Goal: Task Accomplishment & Management: Manage account settings

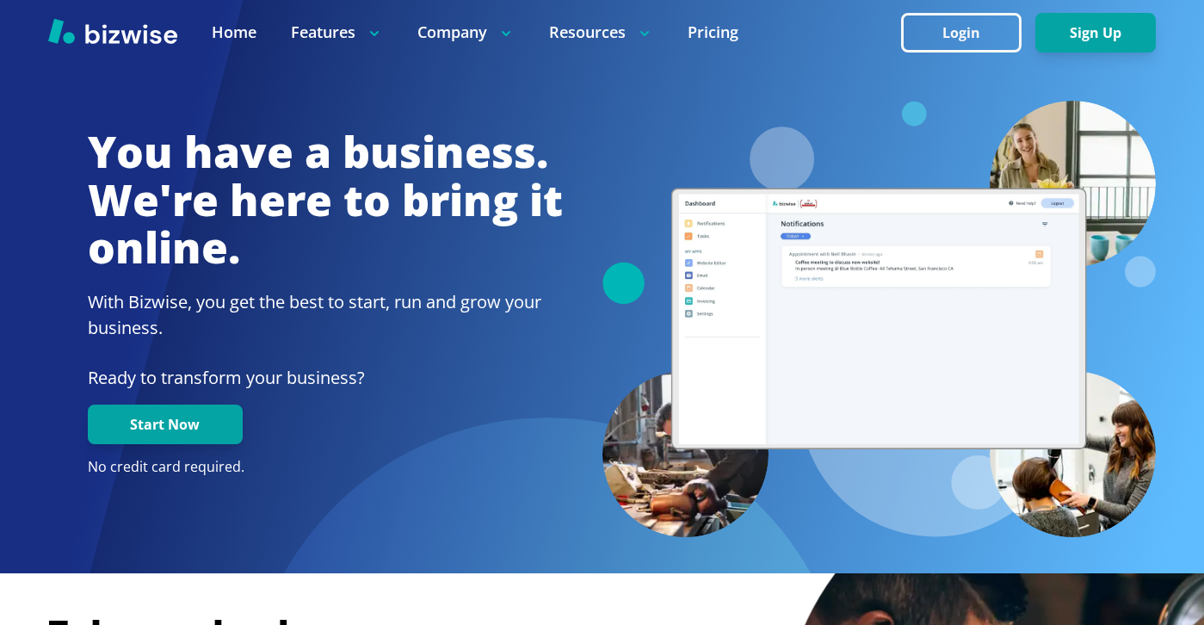
click at [1017, 4] on div at bounding box center [602, 32] width 1204 height 65
click at [1015, 20] on button "Login" at bounding box center [961, 33] width 121 height 40
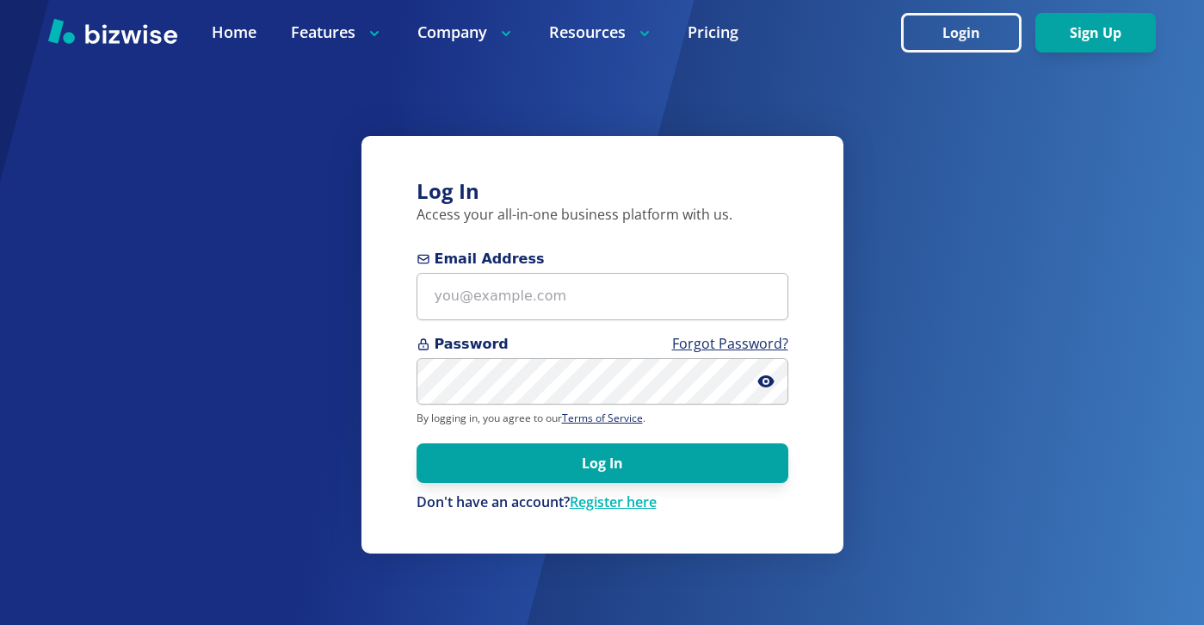
click at [628, 269] on span "Email Address" at bounding box center [603, 259] width 372 height 21
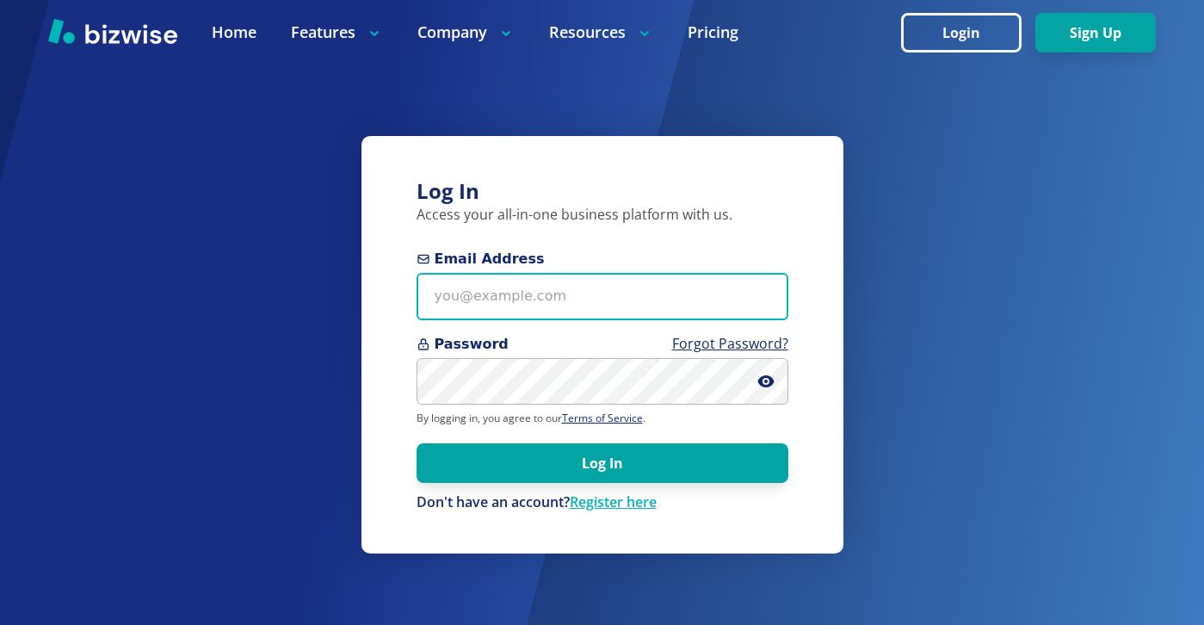
click at [628, 273] on input "Email Address" at bounding box center [603, 296] width 372 height 47
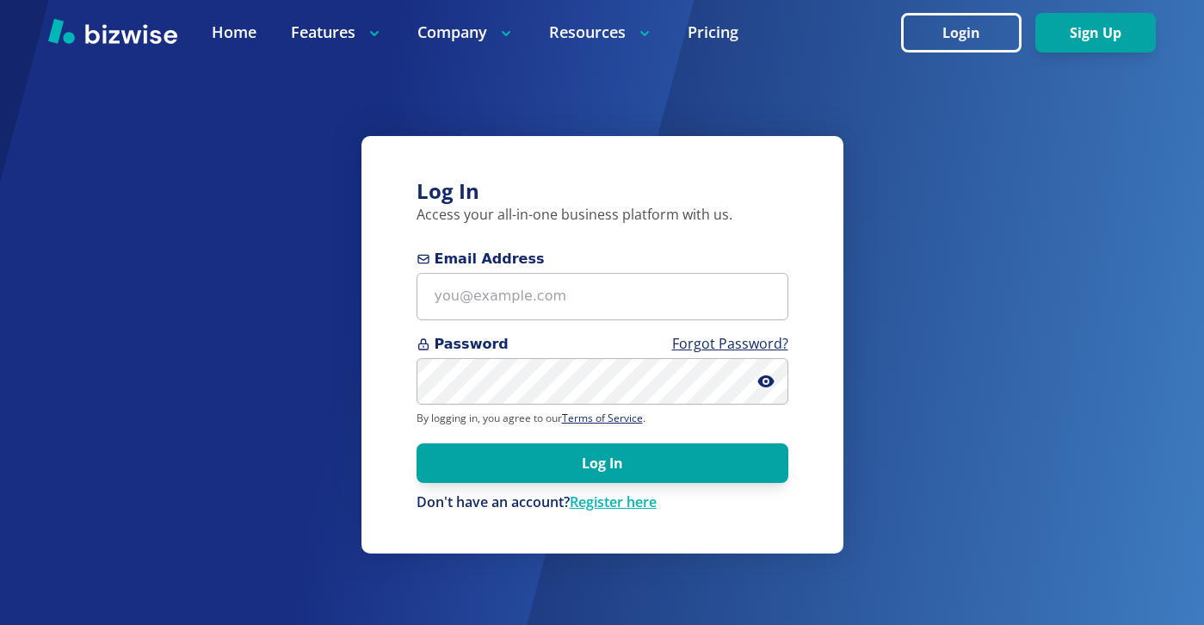
click at [503, 325] on form "Email Address Password Forgot Password? By logging in, you agree to our Terms o…" at bounding box center [603, 380] width 372 height 263
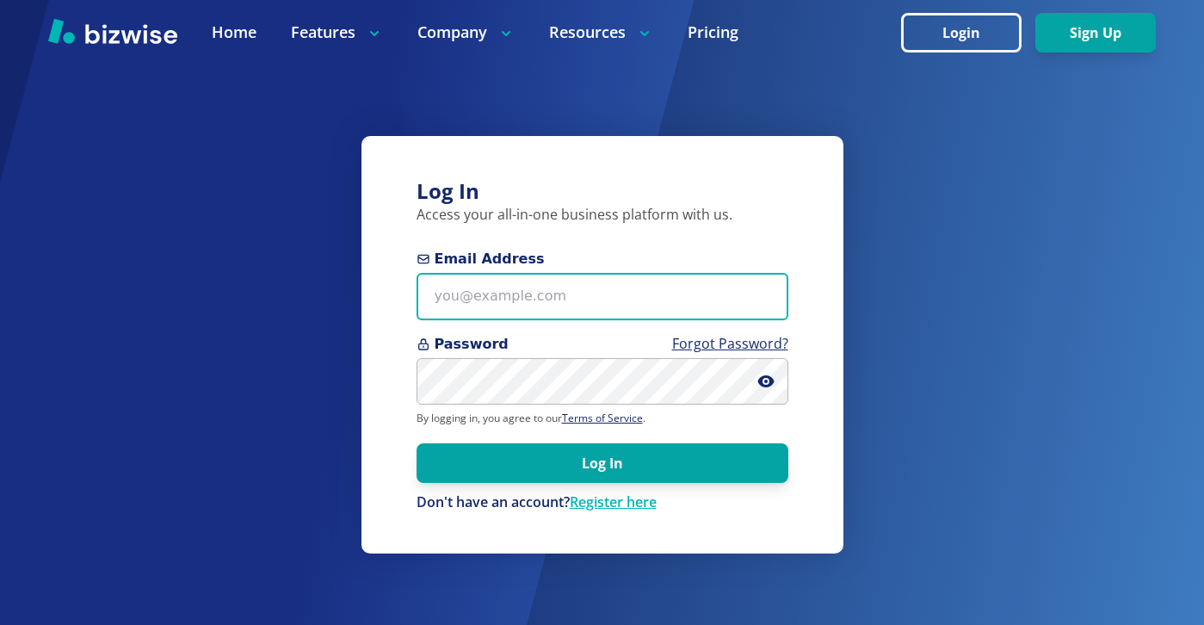
click at [509, 319] on input "Email Address" at bounding box center [603, 296] width 372 height 47
paste input "lakevankennels@gmail.com"
type input "lakevankennels@gmail.com"
click at [417, 443] on button "Log In" at bounding box center [603, 463] width 372 height 40
